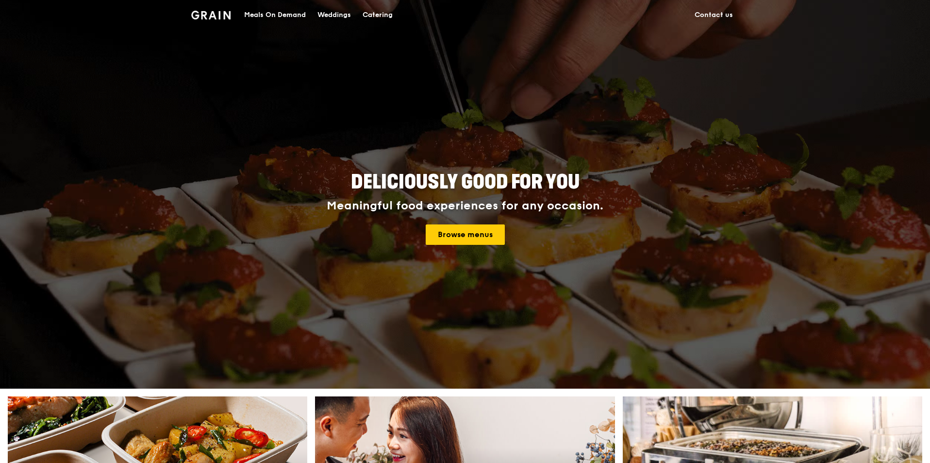
click at [368, 19] on div "Catering" at bounding box center [378, 14] width 30 height 29
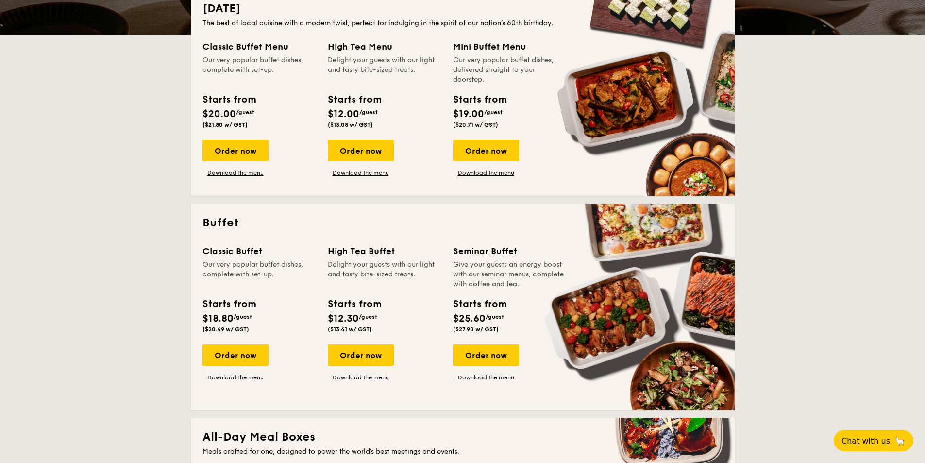
scroll to position [340, 0]
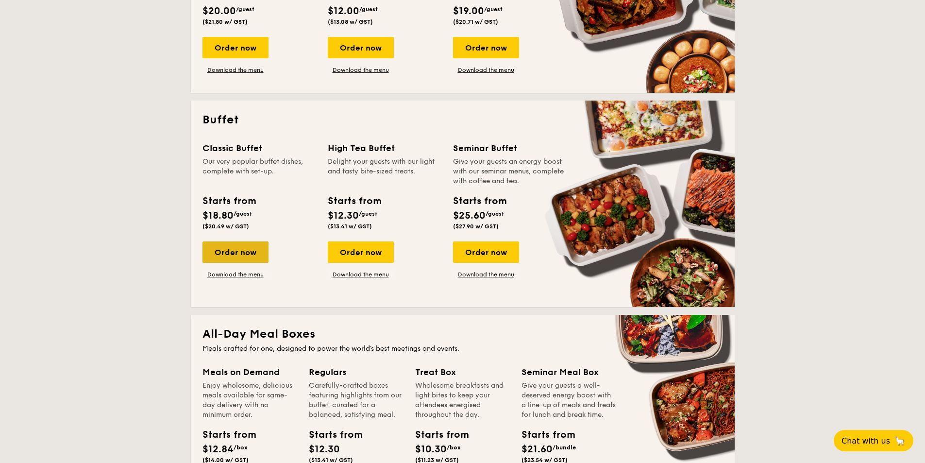
drag, startPoint x: 228, startPoint y: 250, endPoint x: 232, endPoint y: 256, distance: 7.0
click at [230, 261] on div "Order now" at bounding box center [235, 251] width 66 height 21
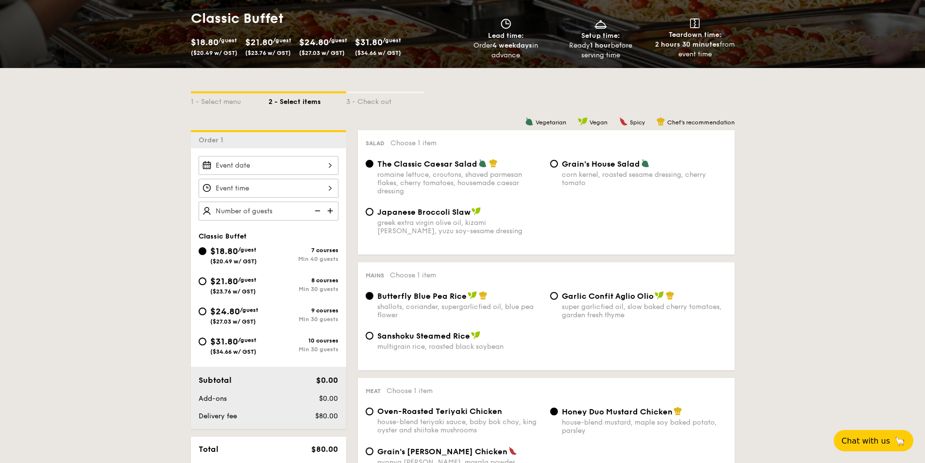
scroll to position [146, 0]
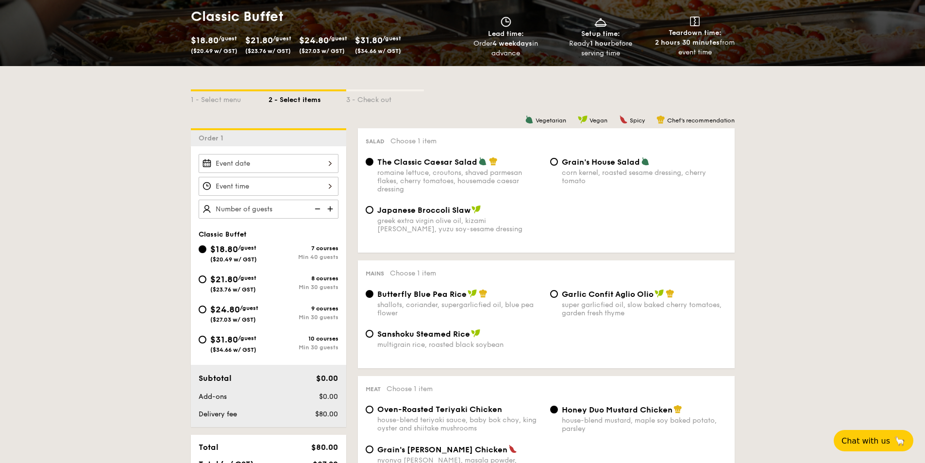
click at [290, 163] on div at bounding box center [269, 163] width 140 height 19
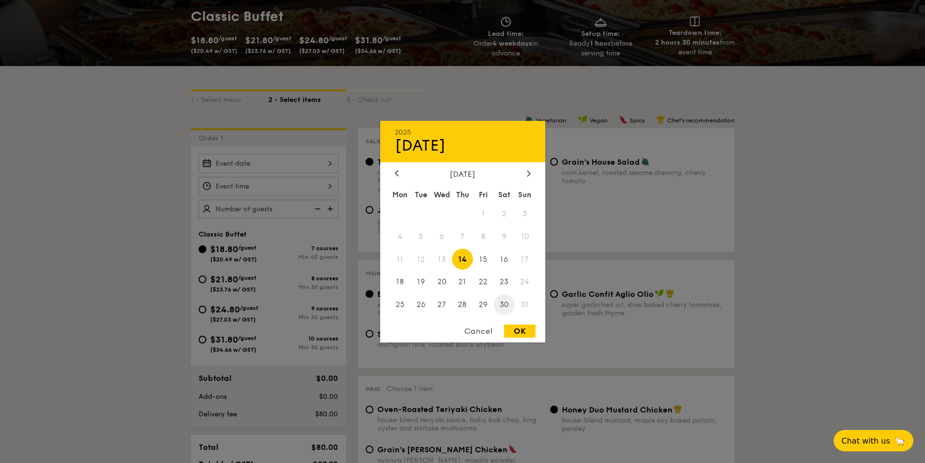
click at [503, 301] on span "30" at bounding box center [504, 304] width 21 height 21
click at [510, 328] on div "OK" at bounding box center [520, 330] width 32 height 13
type input "[DATE]"
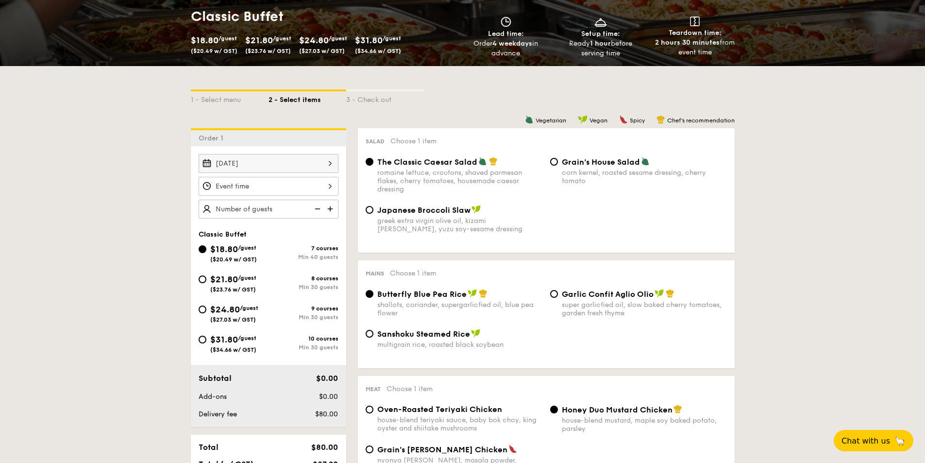
click at [319, 187] on div at bounding box center [269, 186] width 140 height 19
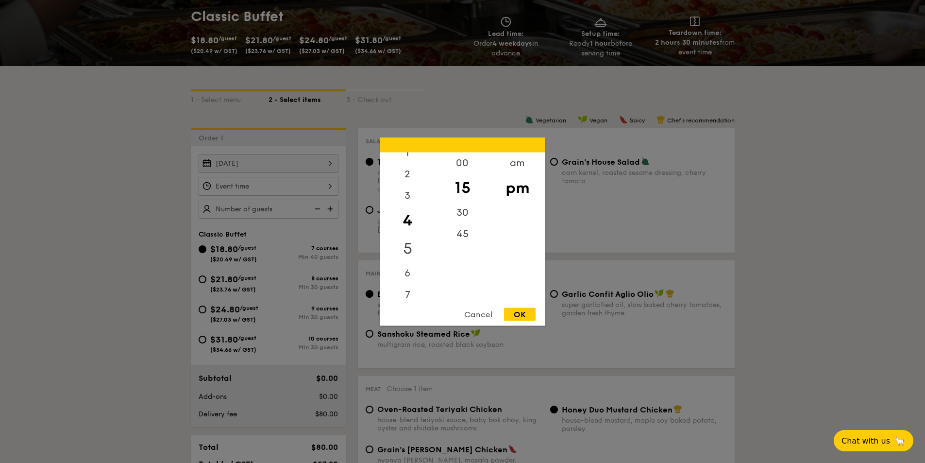
scroll to position [49, 0]
click at [407, 257] on div "6" at bounding box center [407, 252] width 55 height 28
click at [472, 163] on div "00" at bounding box center [462, 166] width 55 height 28
click at [516, 312] on div "OK" at bounding box center [520, 313] width 32 height 13
type input "6:00PM"
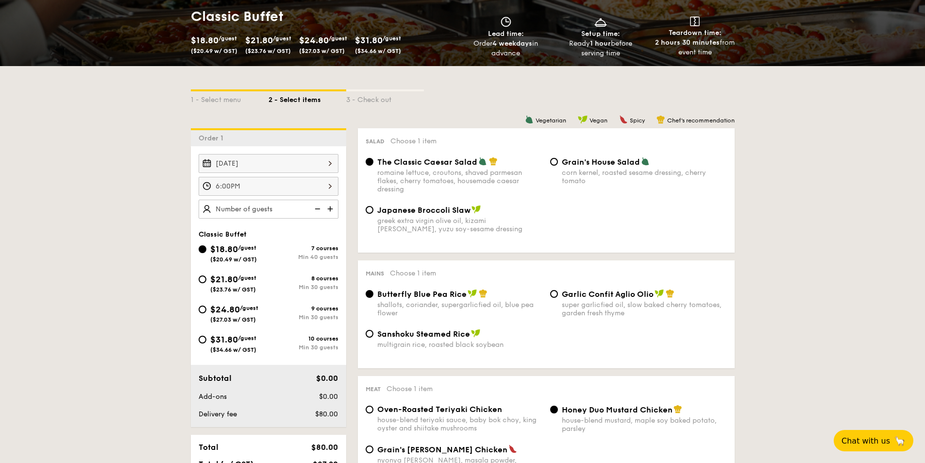
click at [328, 211] on img at bounding box center [331, 208] width 15 height 18
type input "40 guests"
click at [318, 210] on img at bounding box center [316, 208] width 15 height 18
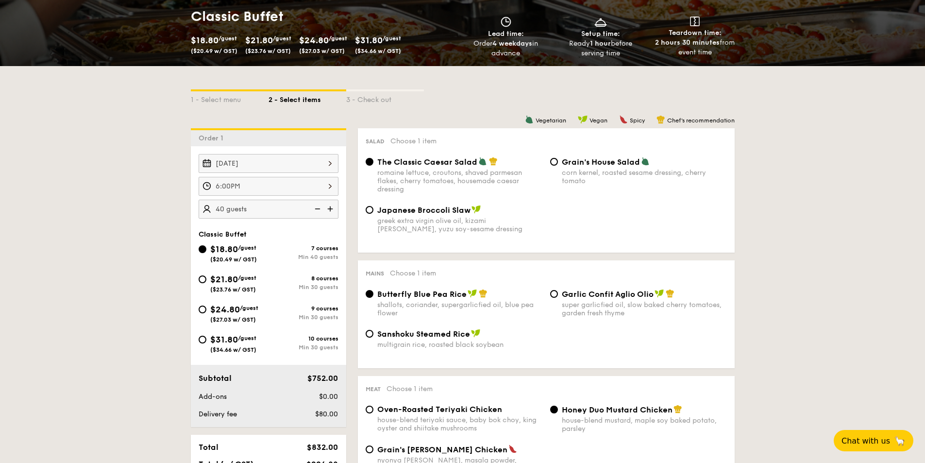
click at [318, 210] on img at bounding box center [316, 208] width 15 height 18
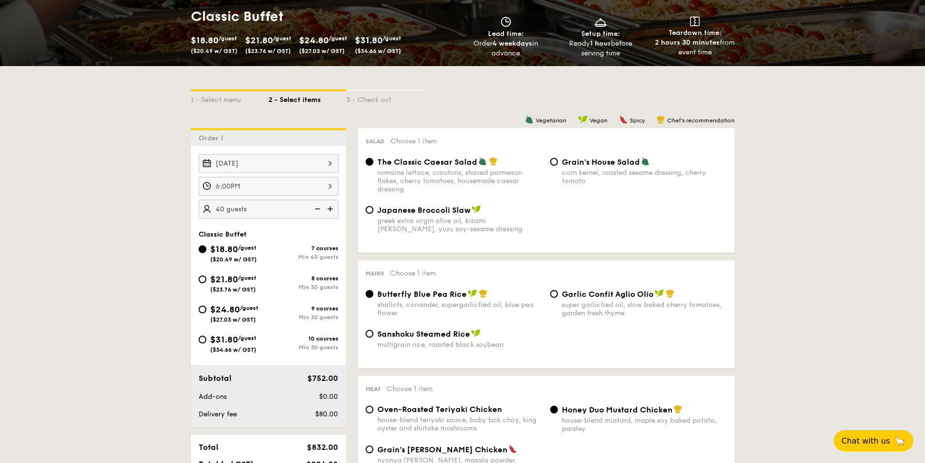
click at [318, 210] on img at bounding box center [316, 208] width 15 height 18
click at [209, 276] on div "$21.80 /guest ($23.76 w/ GST)" at bounding box center [234, 282] width 70 height 20
click at [206, 276] on input "$21.80 /guest ($23.76 w/ GST) 8 courses Min 30 guests" at bounding box center [203, 279] width 8 height 8
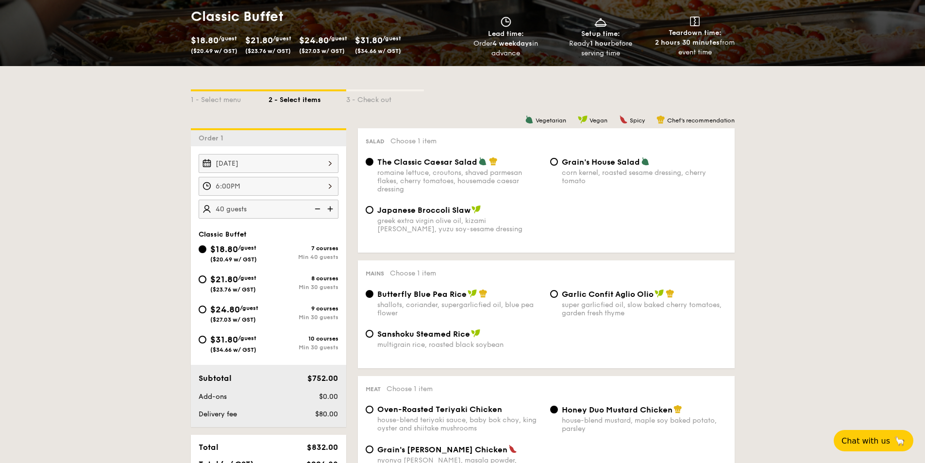
radio input "true"
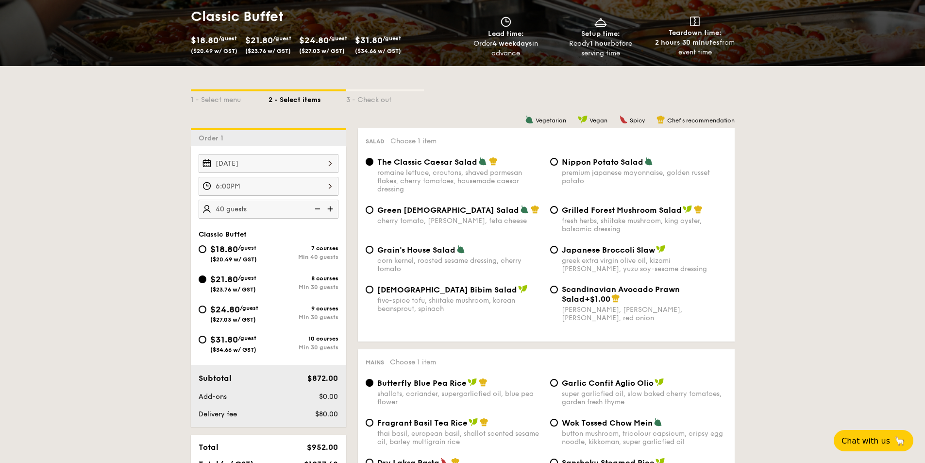
click at [317, 208] on img at bounding box center [316, 208] width 15 height 18
click at [316, 208] on img at bounding box center [316, 208] width 15 height 18
type input "30 guests"
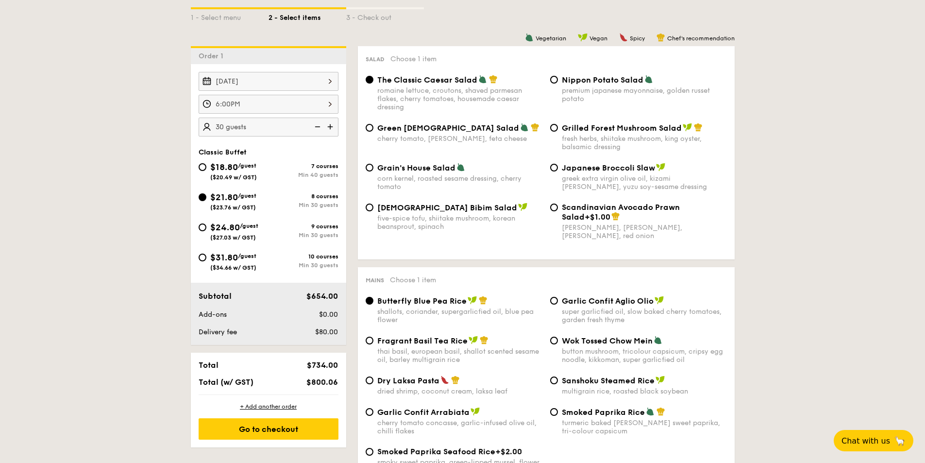
scroll to position [97, 0]
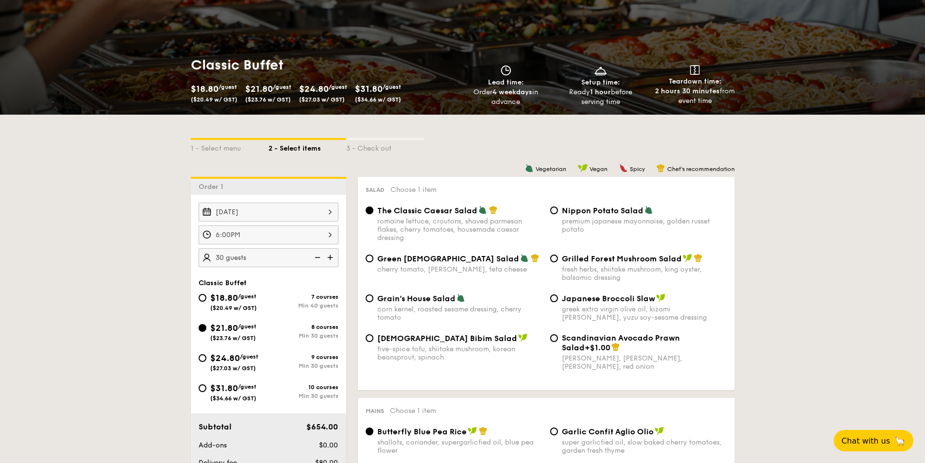
click at [204, 362] on div "$24.80 /guest ($27.03 w/ GST)" at bounding box center [234, 361] width 70 height 20
click at [204, 362] on input "$24.80 /guest ($27.03 w/ GST) 9 courses Min 30 guests" at bounding box center [203, 358] width 8 height 8
radio input "true"
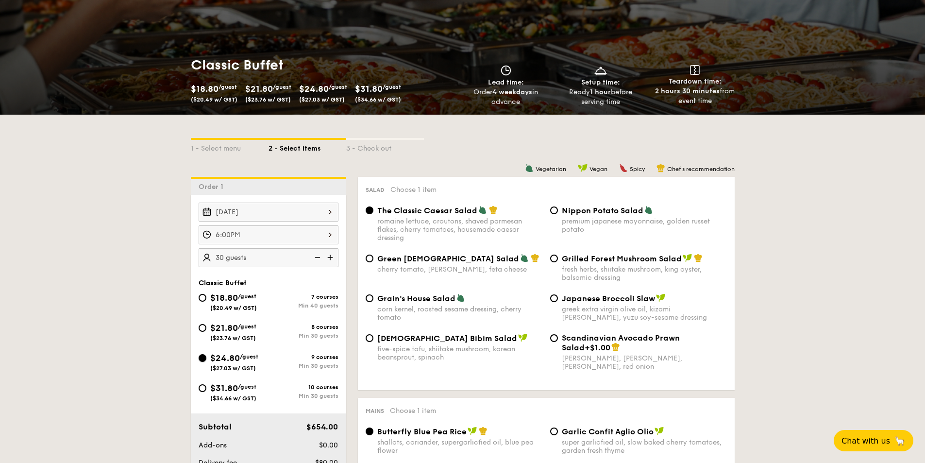
radio input "true"
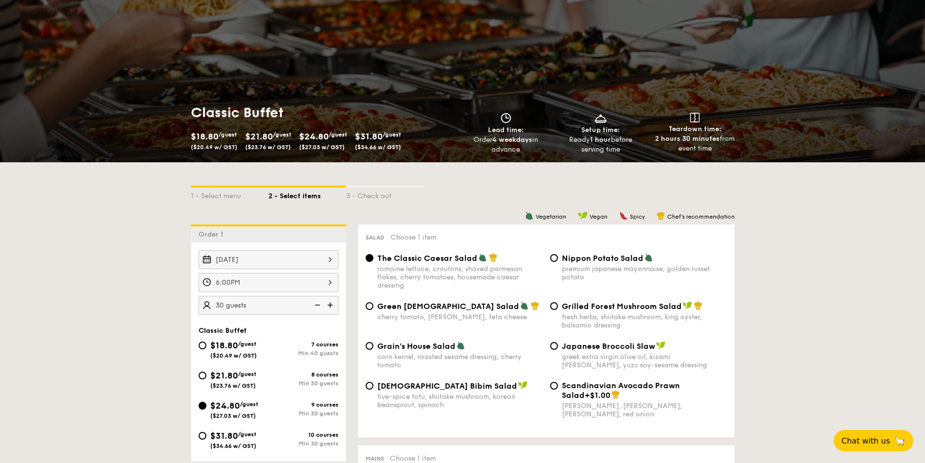
scroll to position [146, 0]
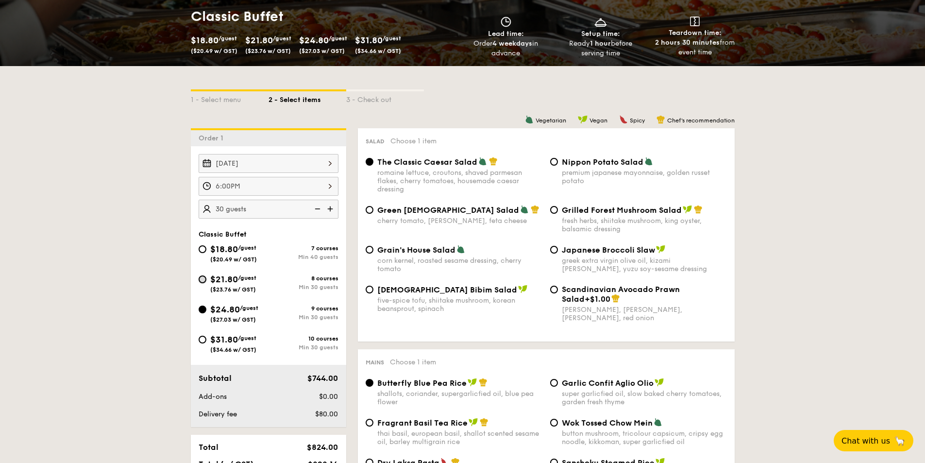
click at [201, 281] on input "$21.80 /guest ($23.76 w/ GST) 8 courses Min 30 guests" at bounding box center [203, 279] width 8 height 8
radio input "true"
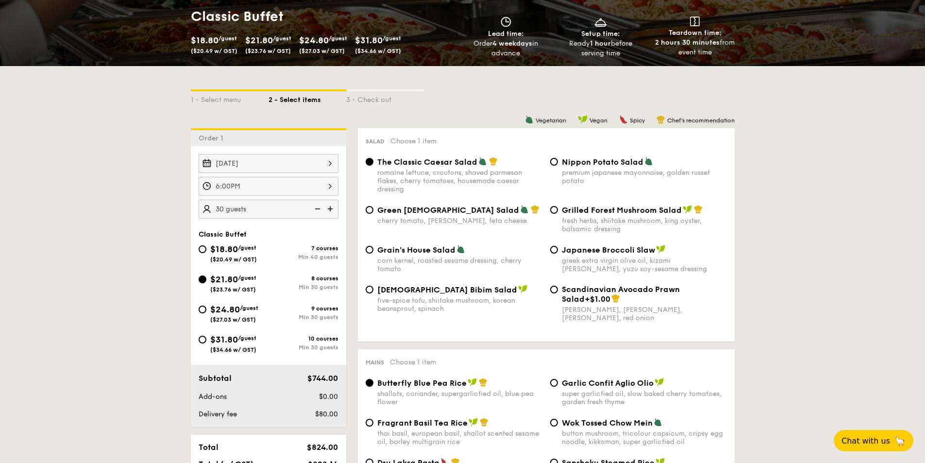
radio input "true"
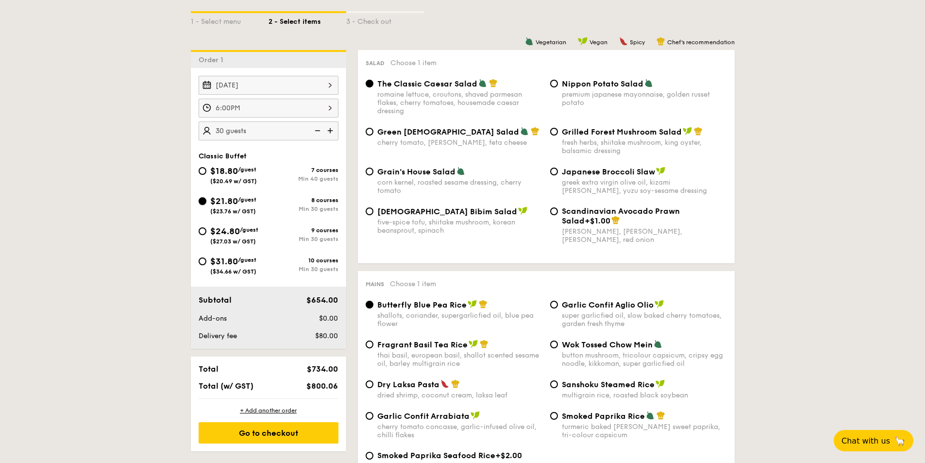
scroll to position [194, 0]
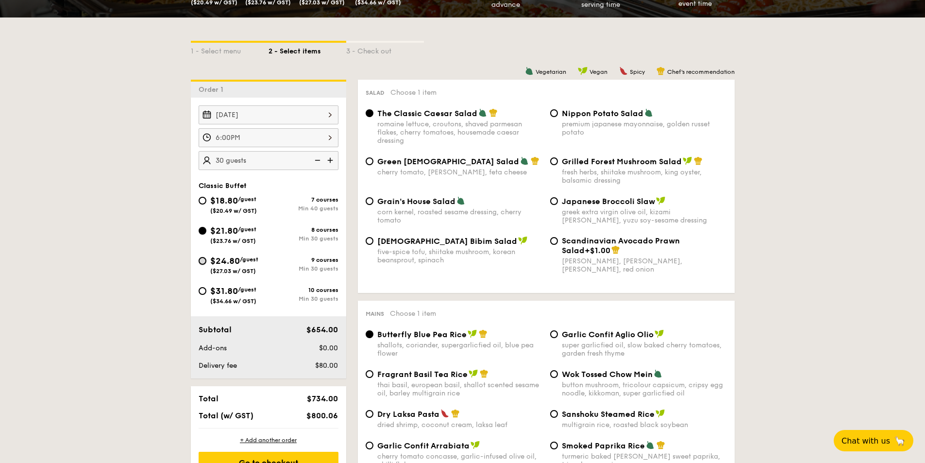
click at [200, 262] on input "$24.80 /guest ($27.03 w/ GST) 9 courses Min 30 guests" at bounding box center [203, 261] width 8 height 8
radio input "true"
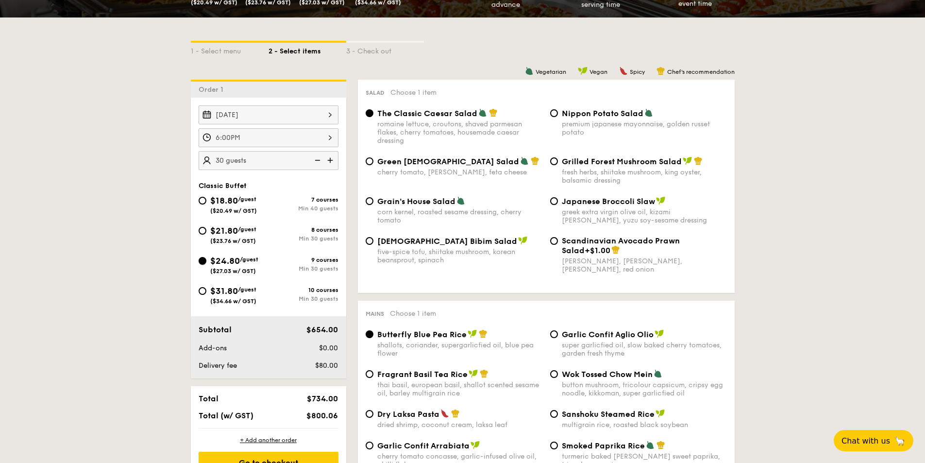
radio input "true"
click at [204, 225] on div "$21.80 /guest ($23.76 w/ GST)" at bounding box center [234, 234] width 70 height 20
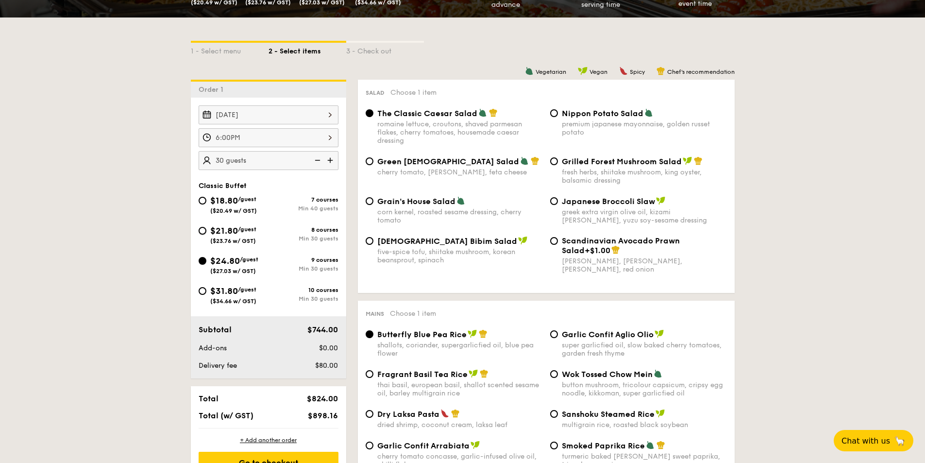
click at [204, 227] on input "$21.80 /guest ($23.76 w/ GST) 8 courses Min 30 guests" at bounding box center [203, 231] width 8 height 8
radio input "true"
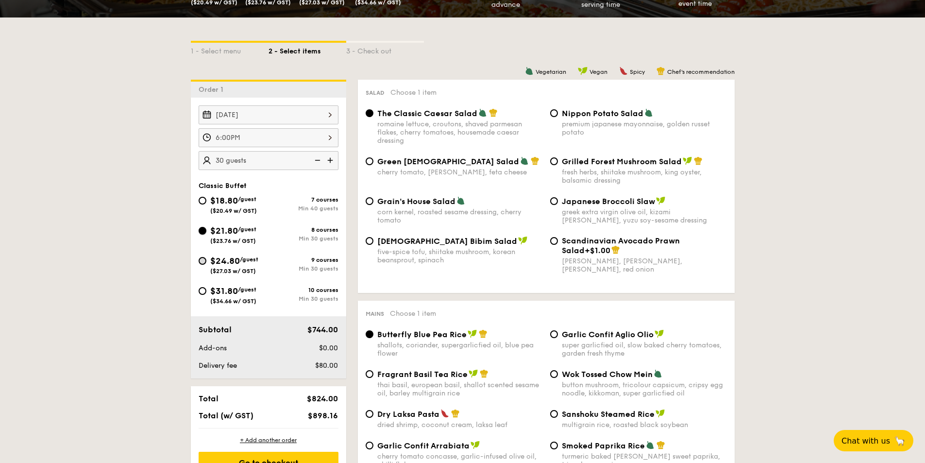
radio input "true"
click at [200, 260] on input "$24.80 /guest ($27.03 w/ GST) 9 courses Min 30 guests" at bounding box center [203, 261] width 8 height 8
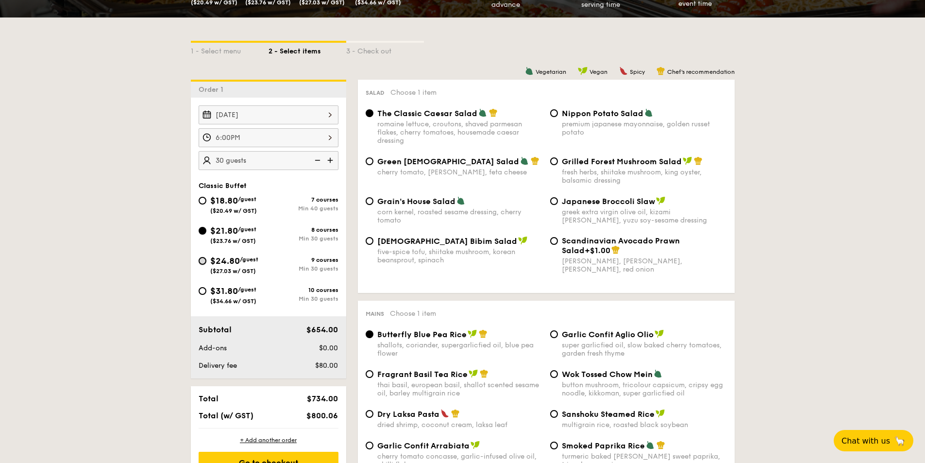
radio input "true"
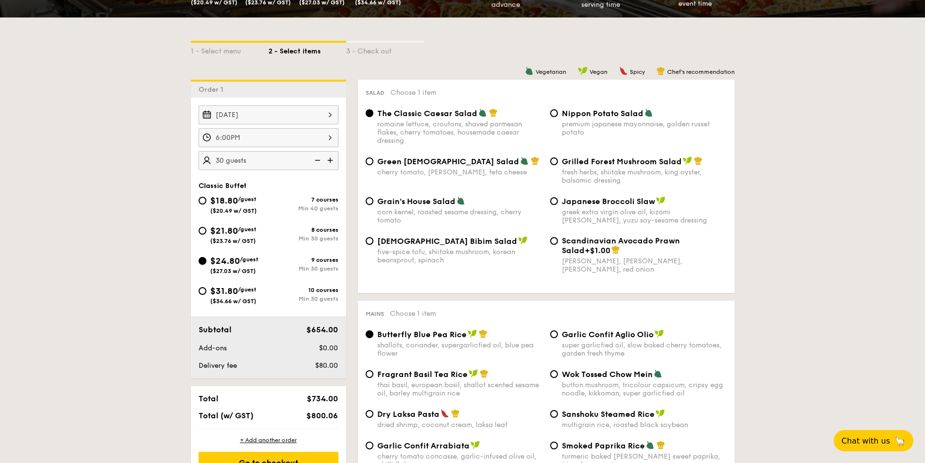
radio input "true"
drag, startPoint x: 204, startPoint y: 233, endPoint x: 206, endPoint y: 250, distance: 17.2
click at [207, 233] on div "$21.80 /guest ($23.76 w/ GST)" at bounding box center [234, 234] width 70 height 20
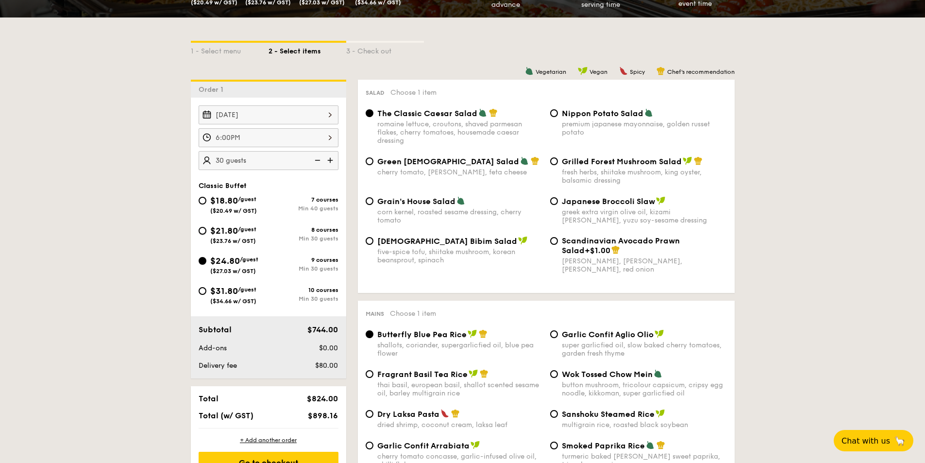
click at [206, 233] on input "$21.80 /guest ($23.76 w/ GST) 8 courses Min 30 guests" at bounding box center [203, 231] width 8 height 8
radio input "true"
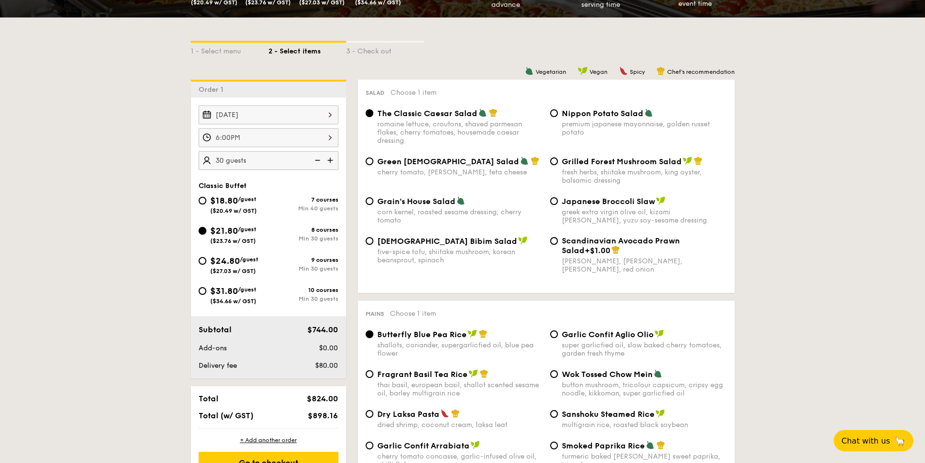
radio input "true"
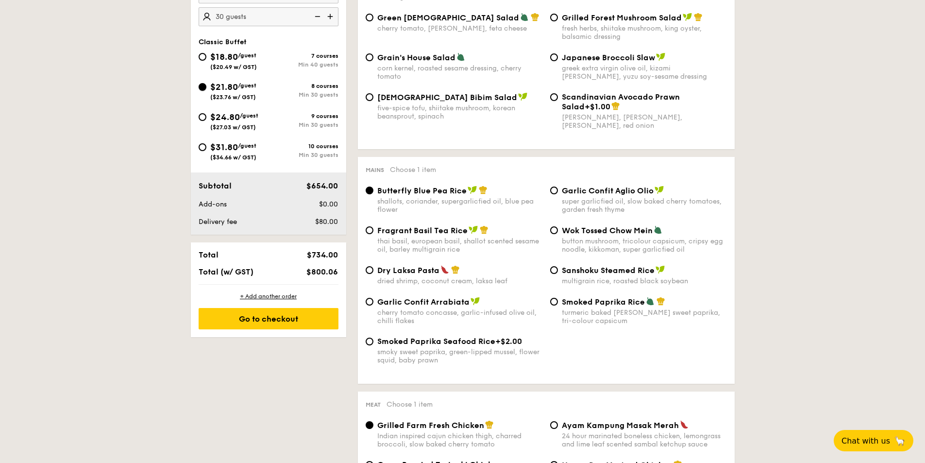
scroll to position [340, 0]
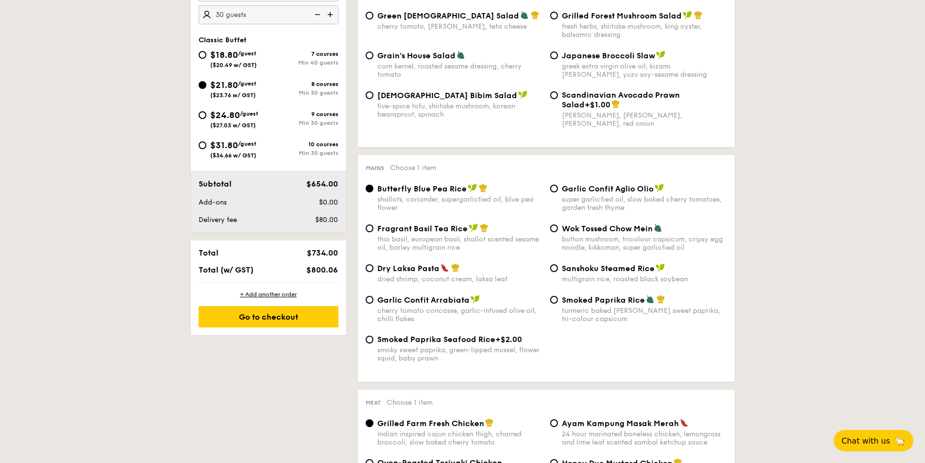
click at [568, 228] on span "Wok Tossed Chow Mein" at bounding box center [607, 228] width 91 height 9
click at [558, 228] on input "Wok Tossed Chow Mein button mushroom, tricolour capsicum, cripsy egg noodle, ki…" at bounding box center [554, 228] width 8 height 8
radio input "true"
click at [220, 118] on span "$24.80" at bounding box center [225, 115] width 30 height 11
click at [206, 118] on input "$24.80 /guest ($27.03 w/ GST) 9 courses Min 30 guests" at bounding box center [203, 115] width 8 height 8
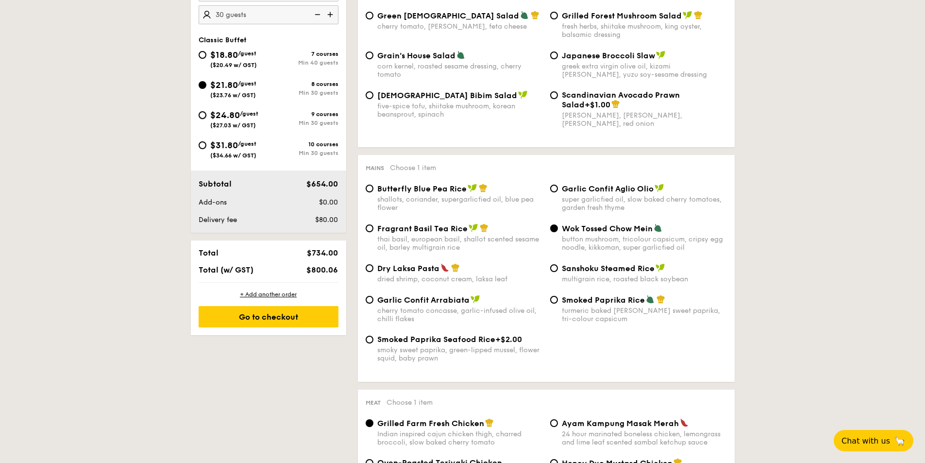
radio input "true"
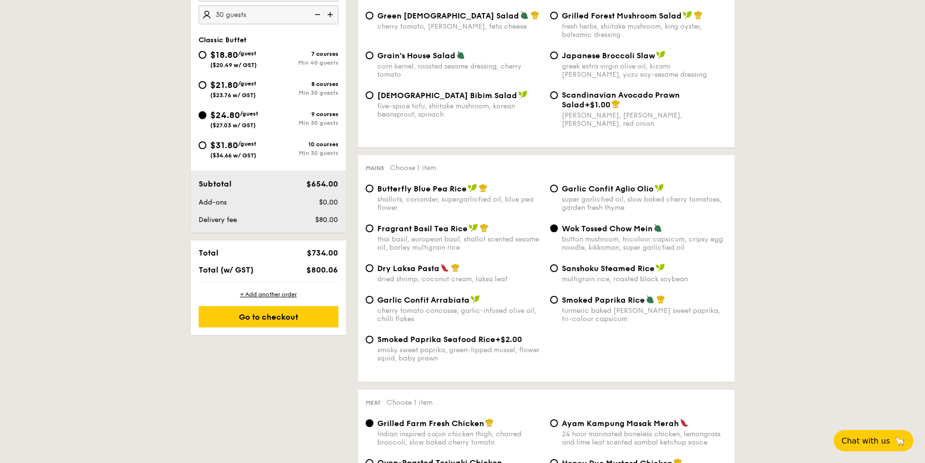
radio input "true"
click at [218, 86] on span "$21.80" at bounding box center [224, 85] width 28 height 11
click at [206, 86] on input "$21.80 /guest ($23.76 w/ GST) 8 courses Min 30 guests" at bounding box center [203, 85] width 8 height 8
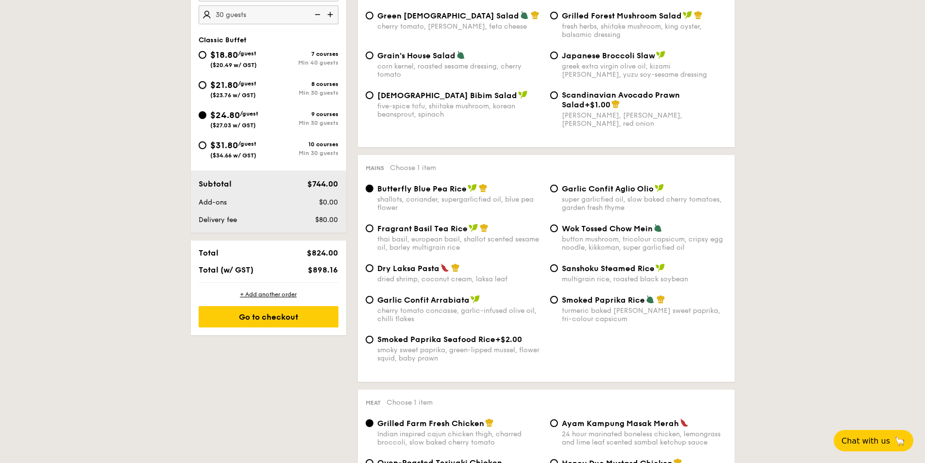
radio input "true"
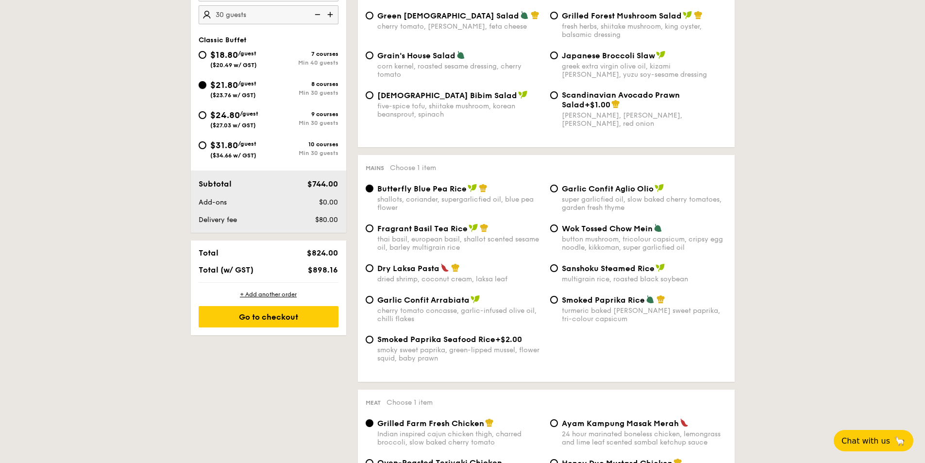
radio input "true"
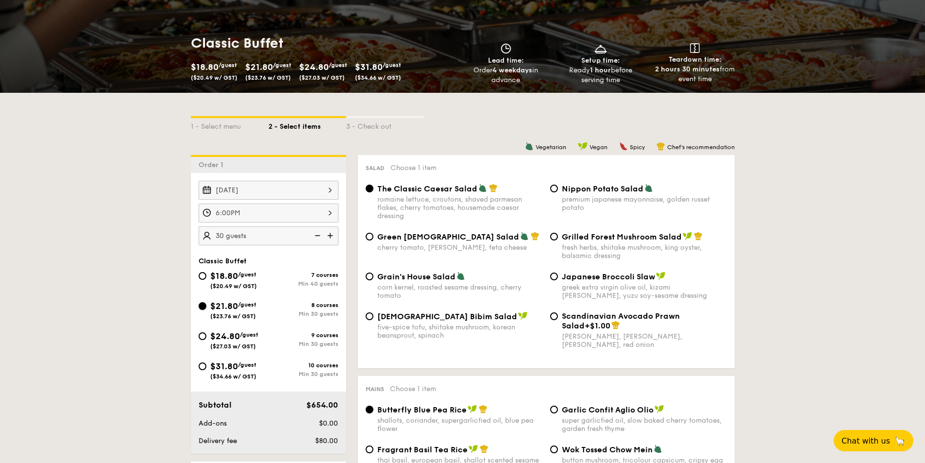
scroll to position [271, 0]
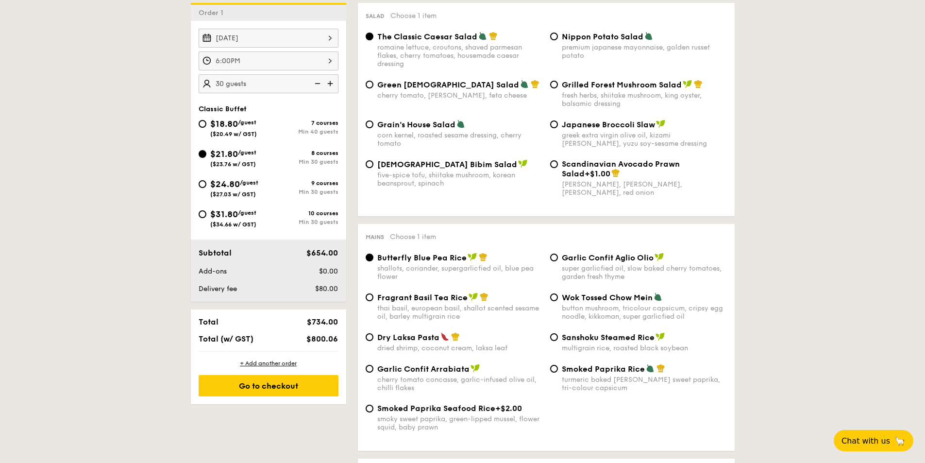
click at [583, 42] on div "Nippon Potato Salad premium japanese mayonnaise, golden russet potato" at bounding box center [644, 46] width 165 height 28
click at [558, 40] on input "Nippon Potato Salad premium japanese mayonnaise, golden russet potato" at bounding box center [554, 37] width 8 height 8
radio input "true"
click at [574, 303] on div "Wok Tossed Chow Mein button mushroom, tricolour capsicum, cripsy egg noodle, ki…" at bounding box center [644, 306] width 165 height 28
click at [558, 301] on input "Wok Tossed Chow Mein button mushroom, tricolour capsicum, cripsy egg noodle, ki…" at bounding box center [554, 297] width 8 height 8
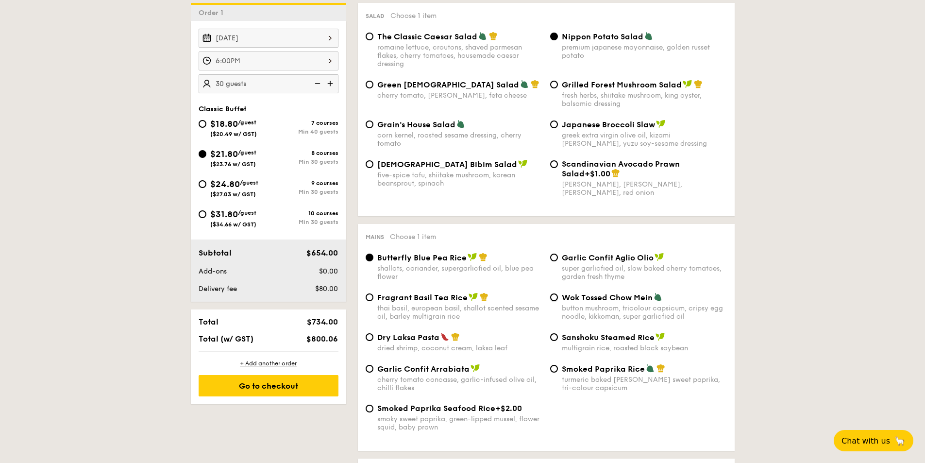
radio input "true"
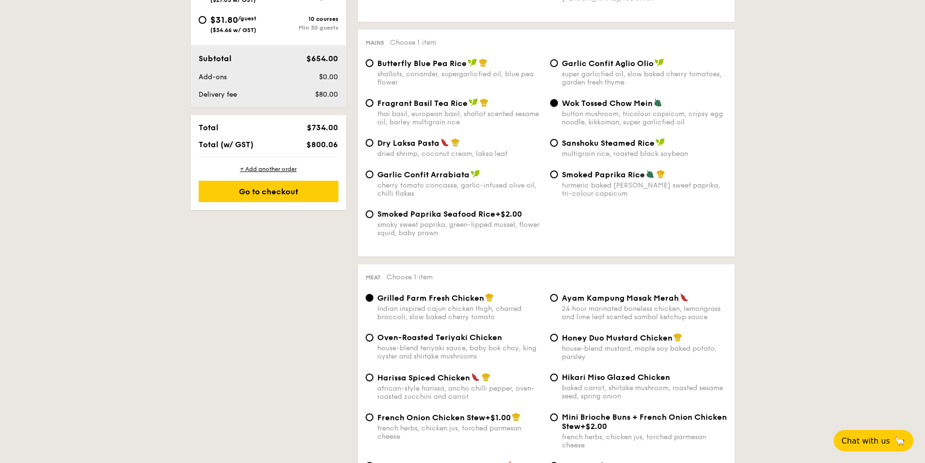
scroll to position [659, 0]
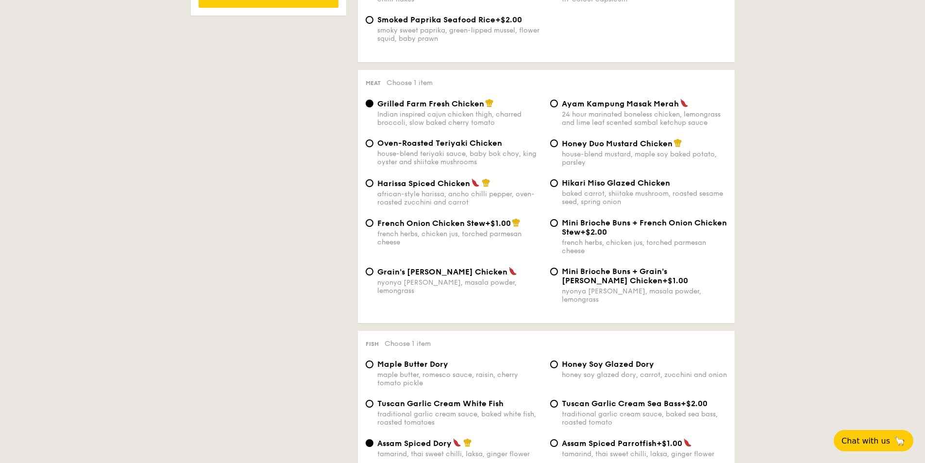
click at [427, 268] on span "Grain's [PERSON_NAME] Chicken" at bounding box center [442, 271] width 130 height 9
click at [373, 268] on input "Grain's [PERSON_NAME] Chicken nyonya [PERSON_NAME], masala powder, lemongrass" at bounding box center [369, 271] width 8 height 8
radio input "true"
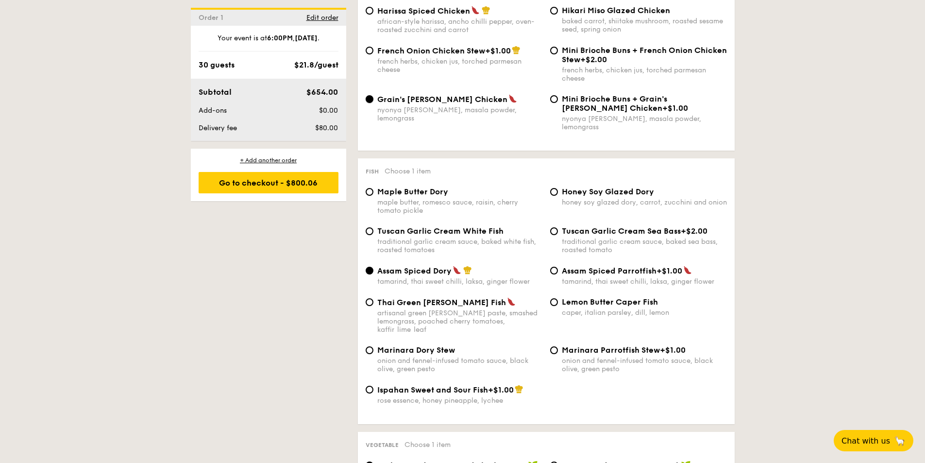
scroll to position [853, 0]
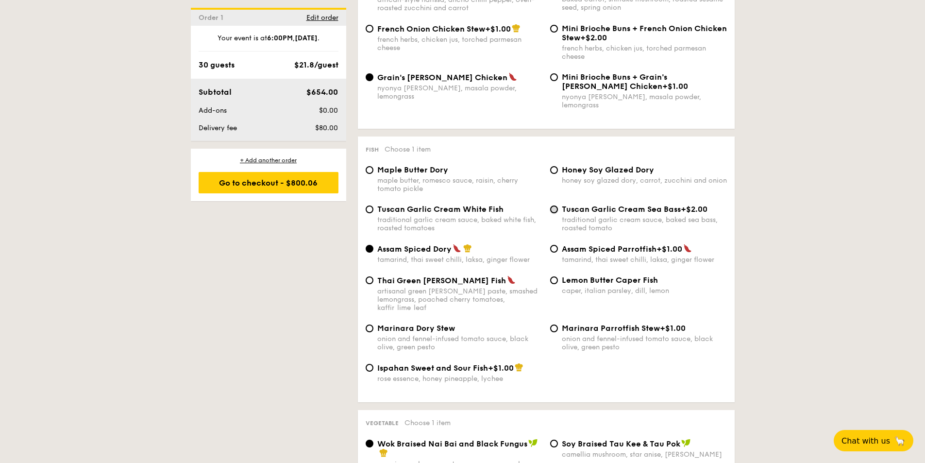
click at [557, 205] on input "Tuscan Garlic Cream Sea Bass +$2.00 traditional garlic cream sauce, baked sea b…" at bounding box center [554, 209] width 8 height 8
radio input "true"
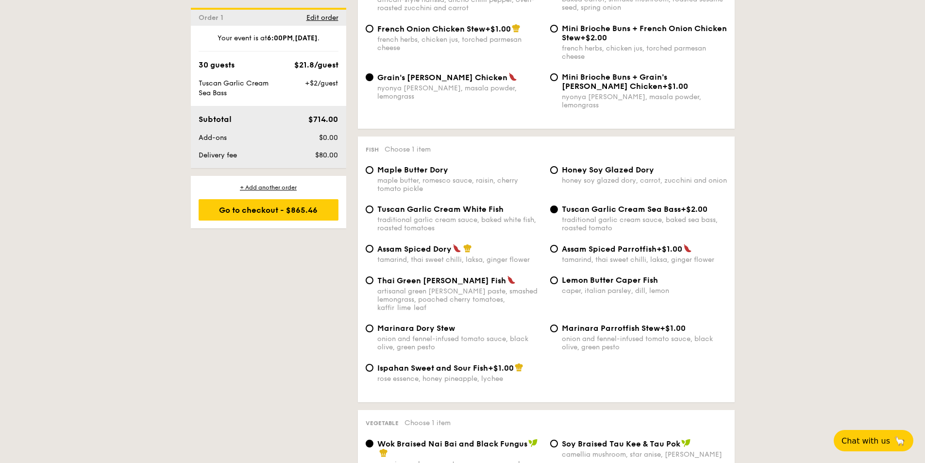
click at [374, 204] on div "Tuscan Garlic Cream White Fish traditional garlic cream sauce, baked white fish…" at bounding box center [454, 218] width 184 height 28
click at [367, 204] on div "Tuscan Garlic Cream White Fish traditional garlic cream sauce, baked white fish…" at bounding box center [454, 218] width 184 height 28
click at [369, 205] on input "Tuscan Garlic Cream White Fish traditional garlic cream sauce, baked white fish…" at bounding box center [369, 209] width 8 height 8
radio input "true"
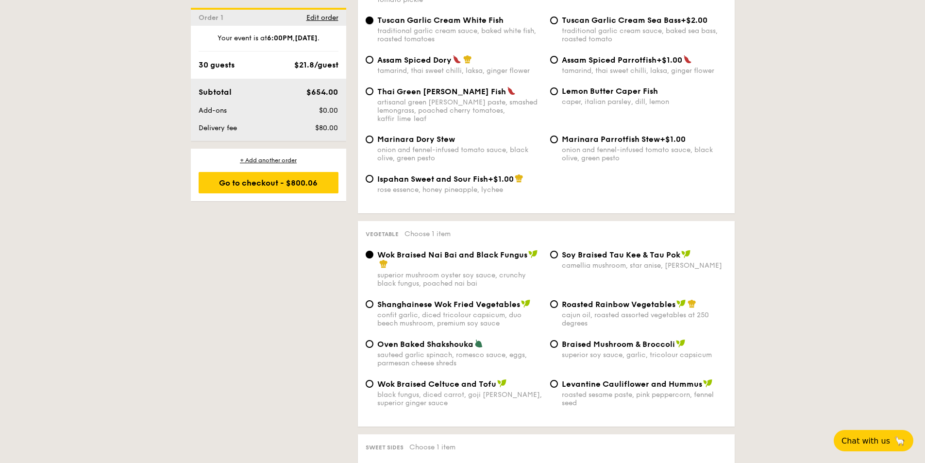
scroll to position [1096, 0]
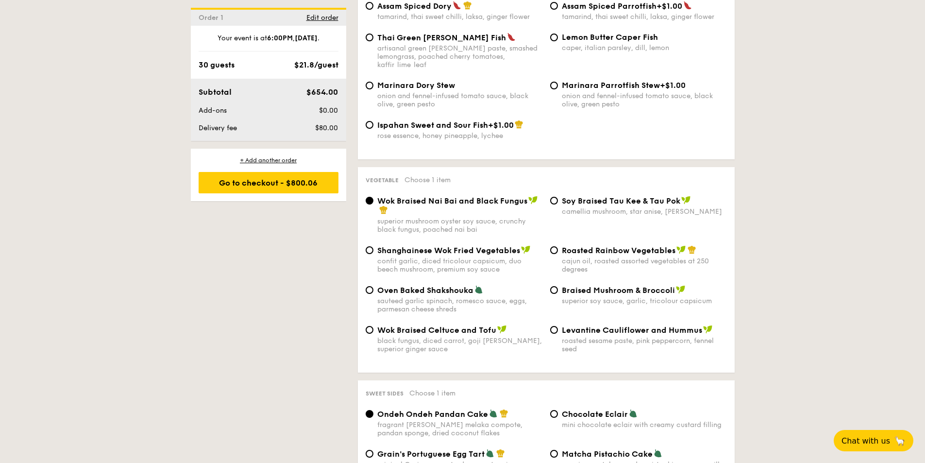
click at [594, 297] on div "superior soy sauce, garlic, tricolour capsicum" at bounding box center [644, 301] width 165 height 8
click at [558, 286] on input "Braised Mushroom & Broccoli superior soy sauce, garlic, tricolour capsicum" at bounding box center [554, 290] width 8 height 8
radio input "true"
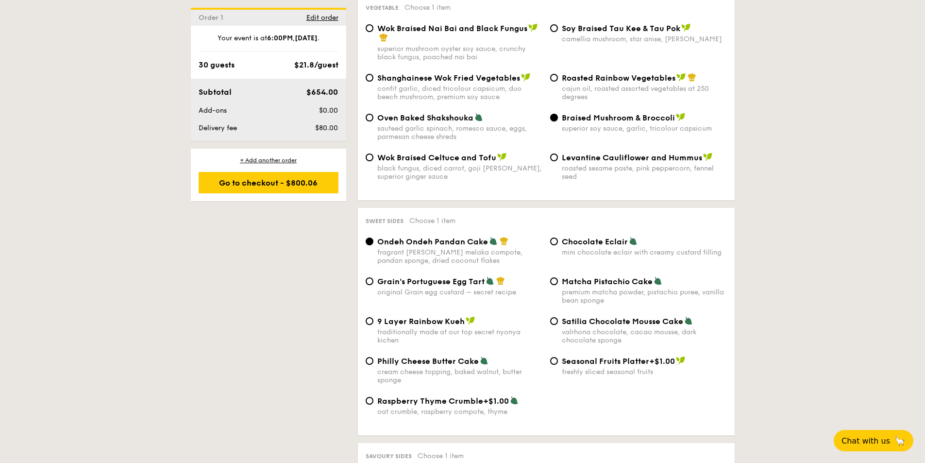
scroll to position [1290, 0]
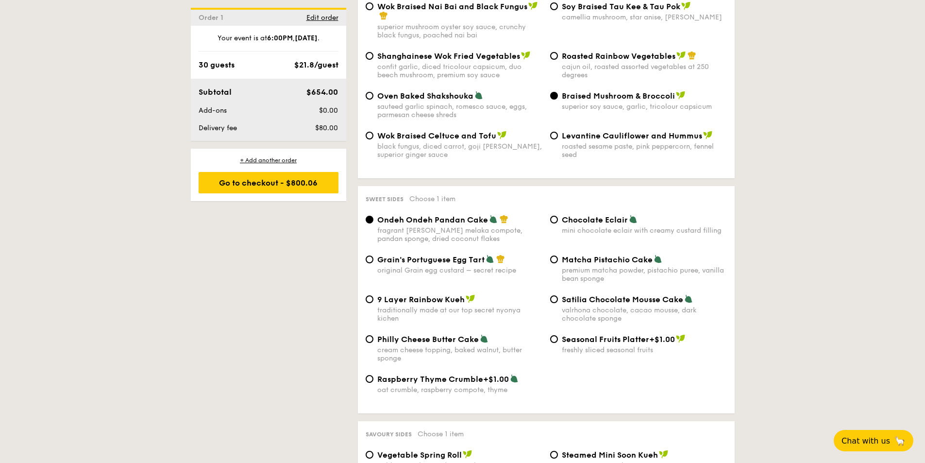
click at [584, 215] on span "Chocolate Eclair" at bounding box center [595, 219] width 66 height 9
click at [558, 215] on input "Chocolate Eclair mini chocolate eclair with creamy custard filling" at bounding box center [554, 219] width 8 height 8
radio input "true"
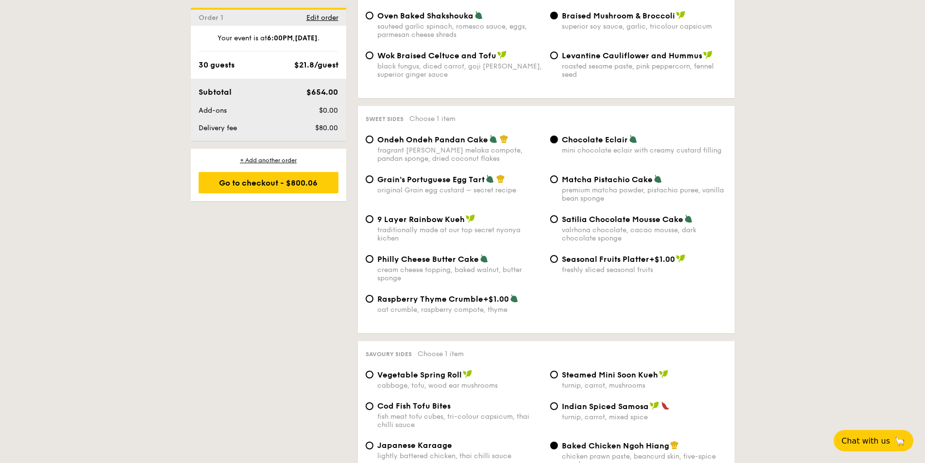
scroll to position [1387, 0]
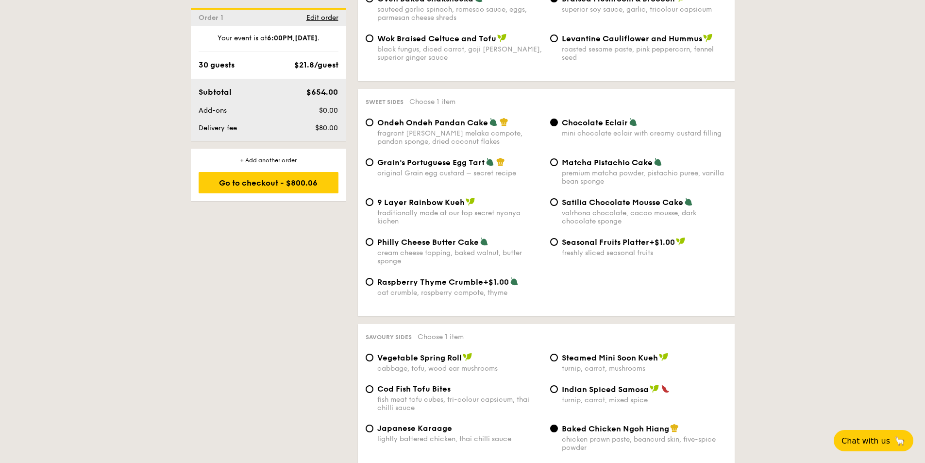
click at [560, 197] on div "Satilia Chocolate Mousse Cake valrhona chocolate, cacao mousse, dark chocolate …" at bounding box center [638, 211] width 184 height 28
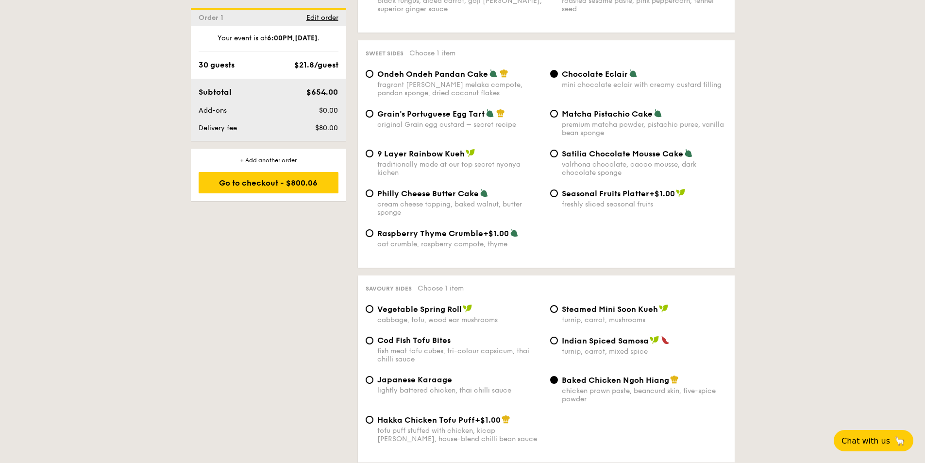
click at [437, 415] on span "Hakka Chicken Tofu Puff" at bounding box center [426, 419] width 98 height 9
click at [373, 415] on input "Hakka Chicken Tofu Puff +$1.00 tofu puff stuffed with chicken, kicap [PERSON_NA…" at bounding box center [369, 419] width 8 height 8
radio input "true"
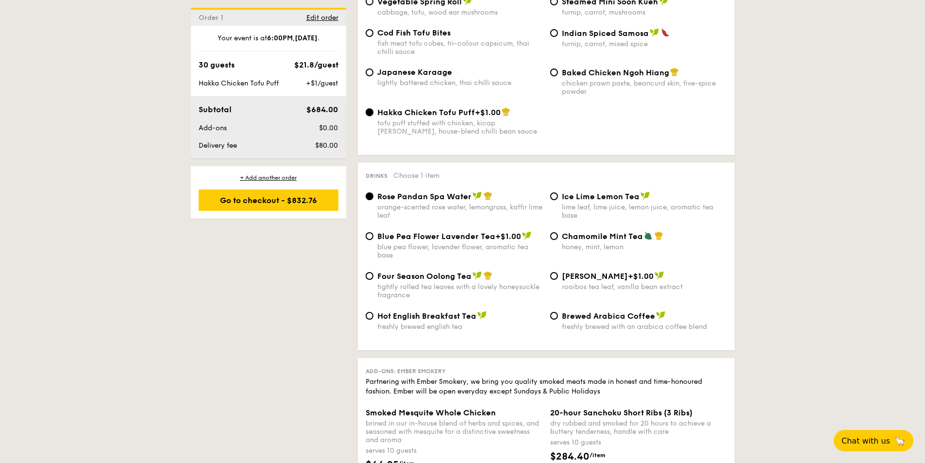
scroll to position [1746, 0]
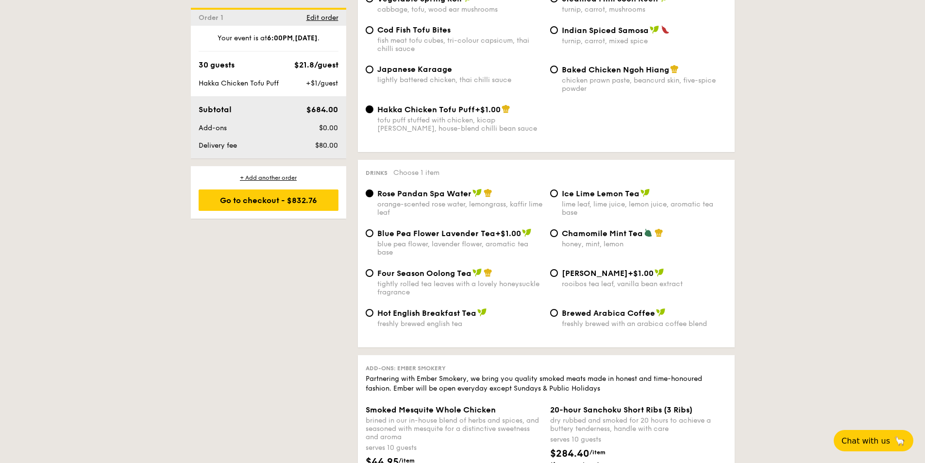
click at [582, 189] on span "Ice Lime Lemon Tea" at bounding box center [601, 193] width 78 height 9
click at [558, 189] on input "Ice Lime Lemon Tea lime leaf, lime juice, lemon juice, aromatic tea base" at bounding box center [554, 193] width 8 height 8
radio input "true"
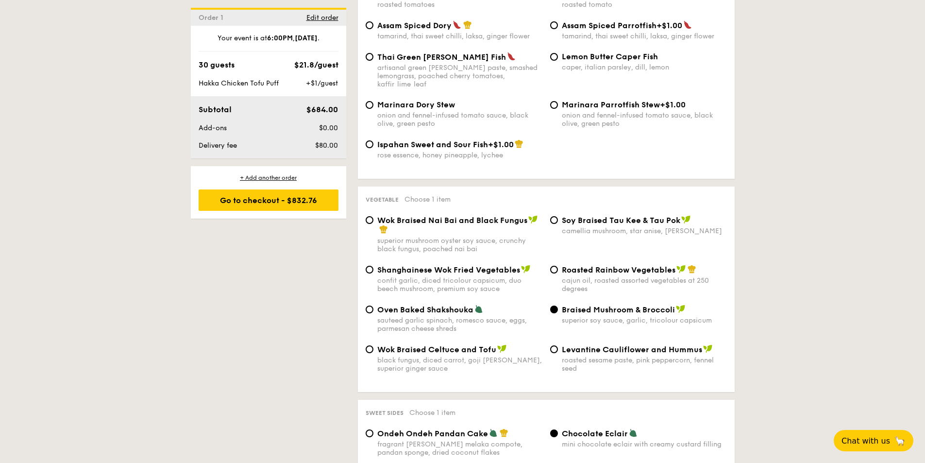
scroll to position [1163, 0]
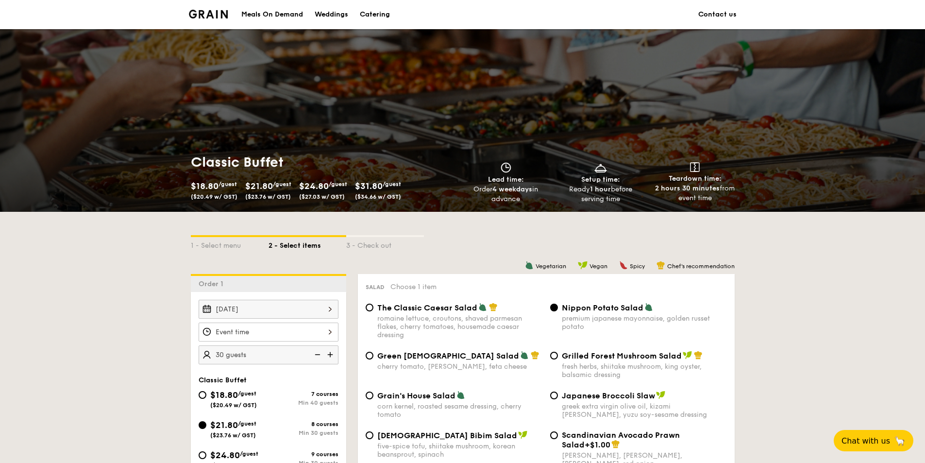
click at [224, 15] on img at bounding box center [208, 14] width 39 height 9
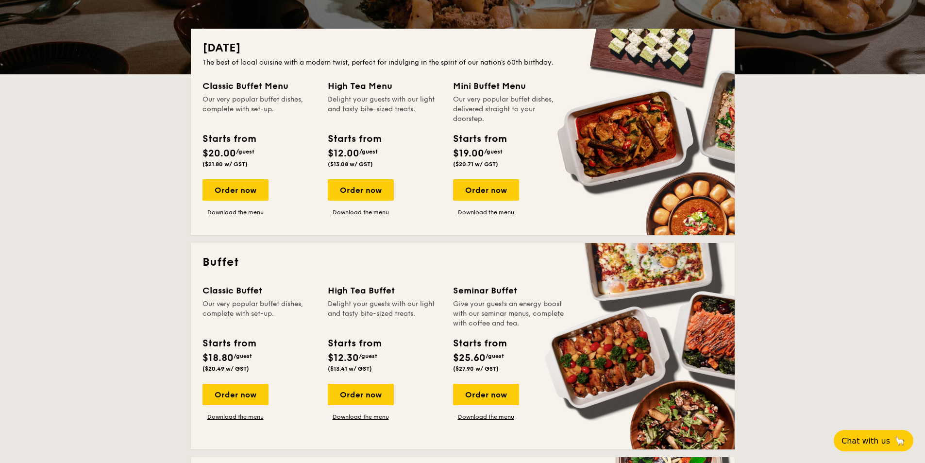
scroll to position [194, 0]
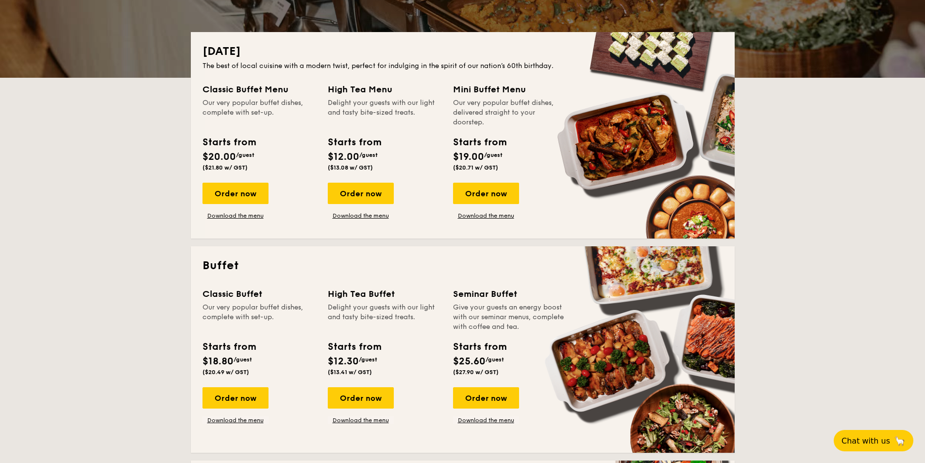
click at [485, 221] on div "Classic Buffet Menu Our very popular buffet dishes, complete with set-up. Start…" at bounding box center [462, 155] width 520 height 144
click at [487, 217] on link "Download the menu" at bounding box center [486, 216] width 66 height 8
click at [256, 418] on link "Download the menu" at bounding box center [235, 420] width 66 height 8
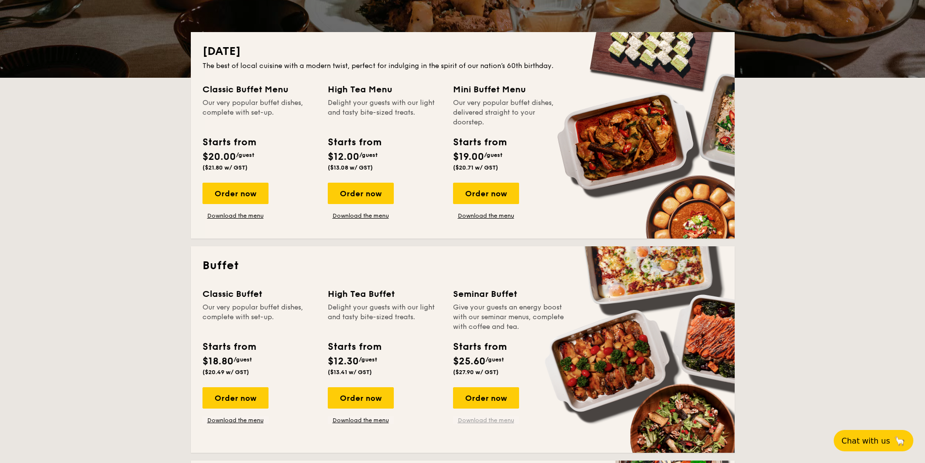
click at [486, 420] on link "Download the menu" at bounding box center [486, 420] width 66 height 8
